Goal: Communication & Community: Answer question/provide support

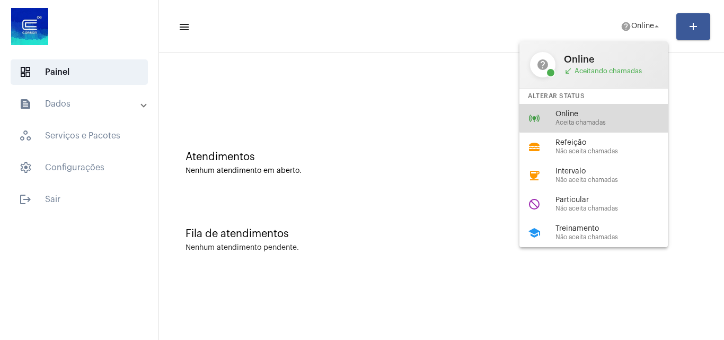
click at [603, 114] on span "Online" at bounding box center [615, 114] width 121 height 8
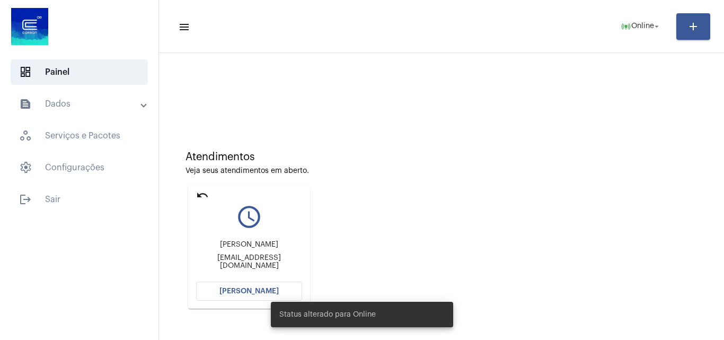
click at [247, 286] on button "[PERSON_NAME]" at bounding box center [249, 290] width 106 height 19
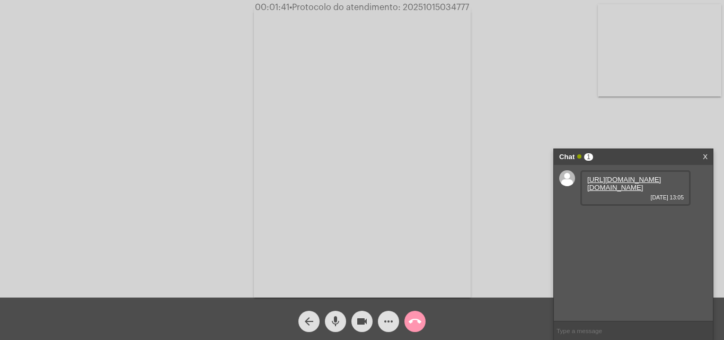
click at [593, 191] on link "[URL][DOMAIN_NAME][DOMAIN_NAME]" at bounding box center [624, 183] width 74 height 16
click at [640, 221] on link "[URL][DOMAIN_NAME]" at bounding box center [624, 218] width 74 height 8
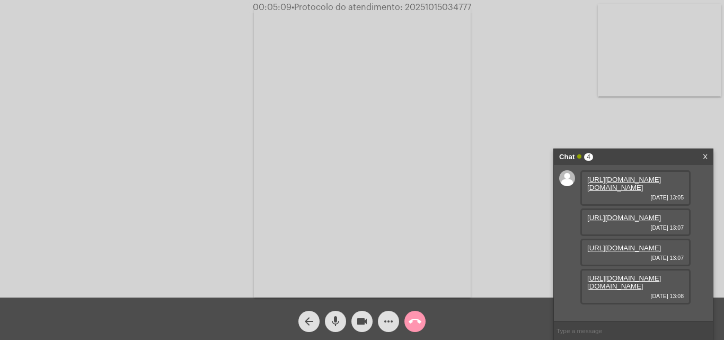
click at [600, 252] on link "[URL][DOMAIN_NAME]" at bounding box center [624, 248] width 74 height 8
click at [613, 284] on link "[URL][DOMAIN_NAME][DOMAIN_NAME]" at bounding box center [624, 282] width 74 height 16
click at [706, 130] on div "Acessando Câmera e Microfone..." at bounding box center [362, 151] width 722 height 297
click at [618, 289] on link "[URL][DOMAIN_NAME][DOMAIN_NAME]" at bounding box center [624, 282] width 74 height 16
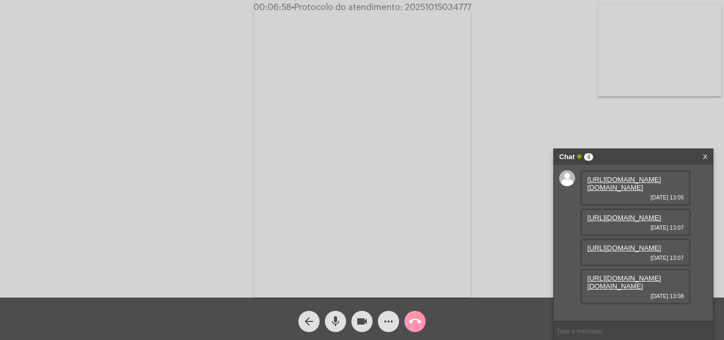
click at [611, 277] on link "[URL][DOMAIN_NAME][DOMAIN_NAME]" at bounding box center [624, 282] width 74 height 16
click at [333, 321] on mat-icon "mic" at bounding box center [335, 321] width 13 height 13
click at [417, 316] on mat-icon "call_end" at bounding box center [415, 321] width 13 height 13
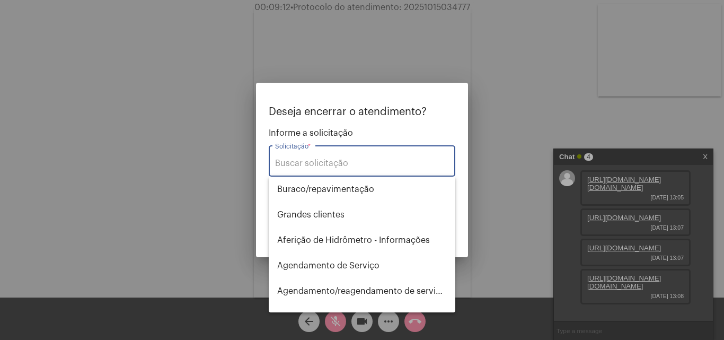
click at [340, 165] on input "Solicitação *" at bounding box center [362, 163] width 174 height 10
click at [347, 162] on input "Solicitação *" at bounding box center [362, 163] width 174 height 10
click at [360, 163] on input "Solicitação *" at bounding box center [362, 163] width 174 height 10
click at [346, 161] on input "Solicitação *" at bounding box center [362, 163] width 174 height 10
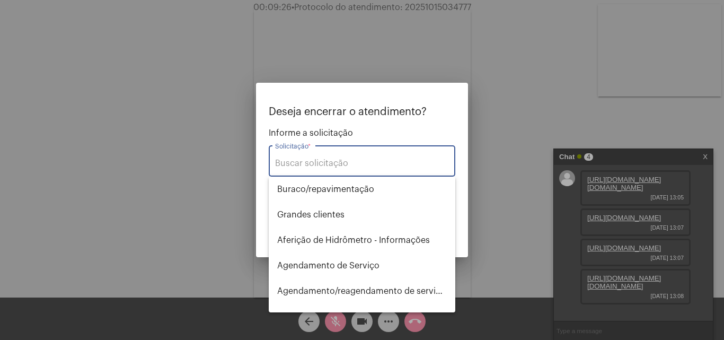
click at [378, 162] on input "Solicitação *" at bounding box center [362, 163] width 174 height 10
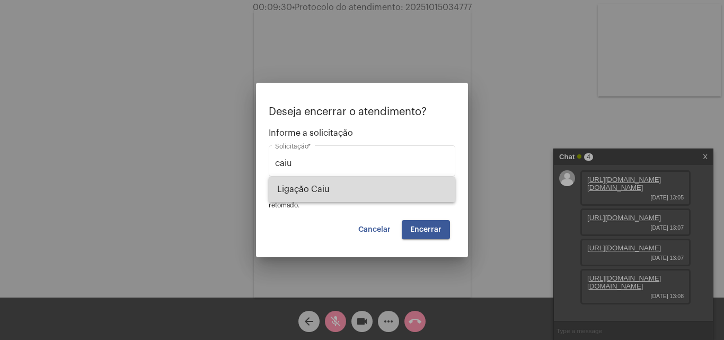
click at [418, 184] on span "Ligação Caiu" at bounding box center [362, 188] width 170 height 25
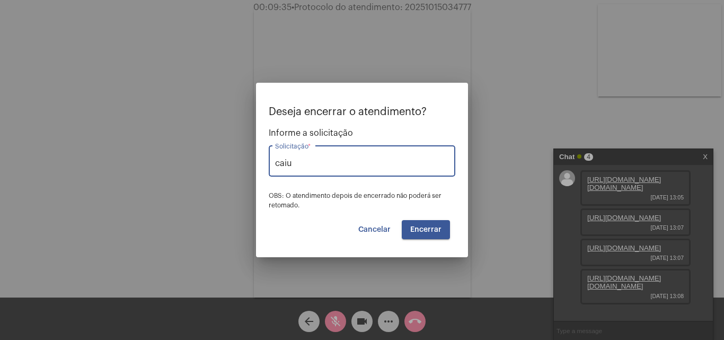
type input "Ligação Caiu"
click at [420, 228] on span "Encerrar" at bounding box center [425, 229] width 31 height 7
click at [431, 229] on span "Encerrar" at bounding box center [425, 229] width 31 height 7
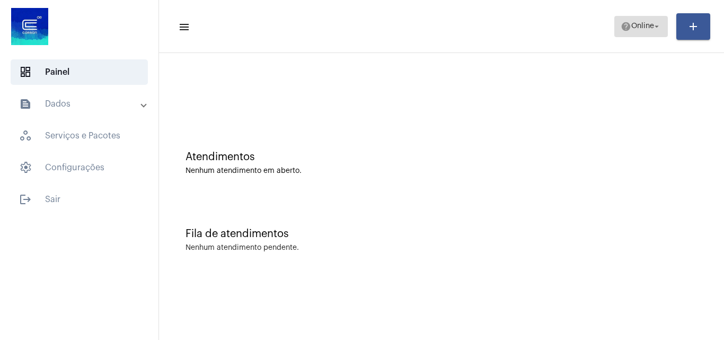
click at [649, 25] on span "Online" at bounding box center [642, 26] width 23 height 7
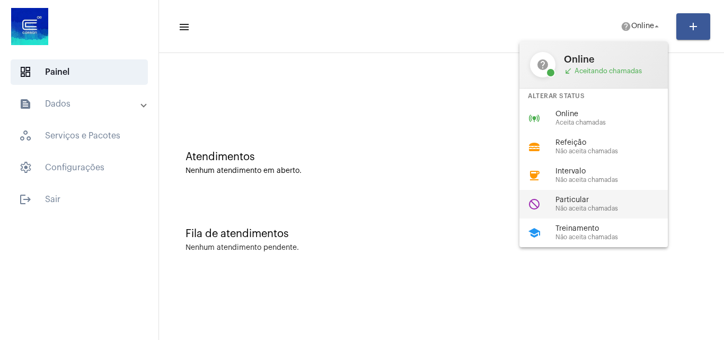
click at [603, 195] on div "do_not_disturb Particular Não aceita chamadas" at bounding box center [601, 204] width 165 height 29
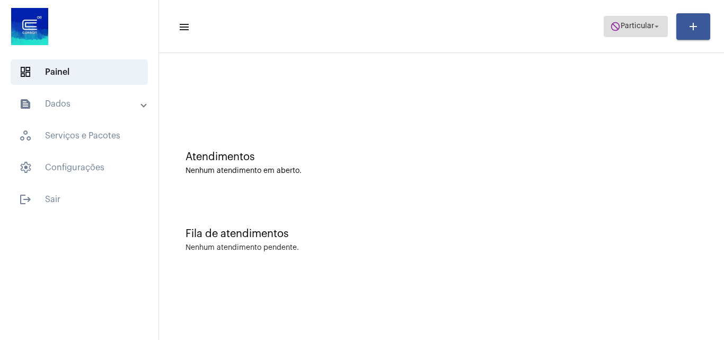
click at [652, 25] on mat-icon "arrow_drop_down" at bounding box center [657, 27] width 10 height 10
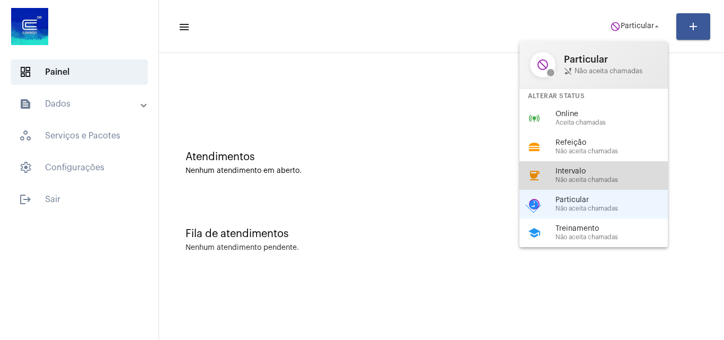
click at [578, 175] on div "Intervalo Não aceita chamadas" at bounding box center [615, 175] width 121 height 16
